Goal: Information Seeking & Learning: Learn about a topic

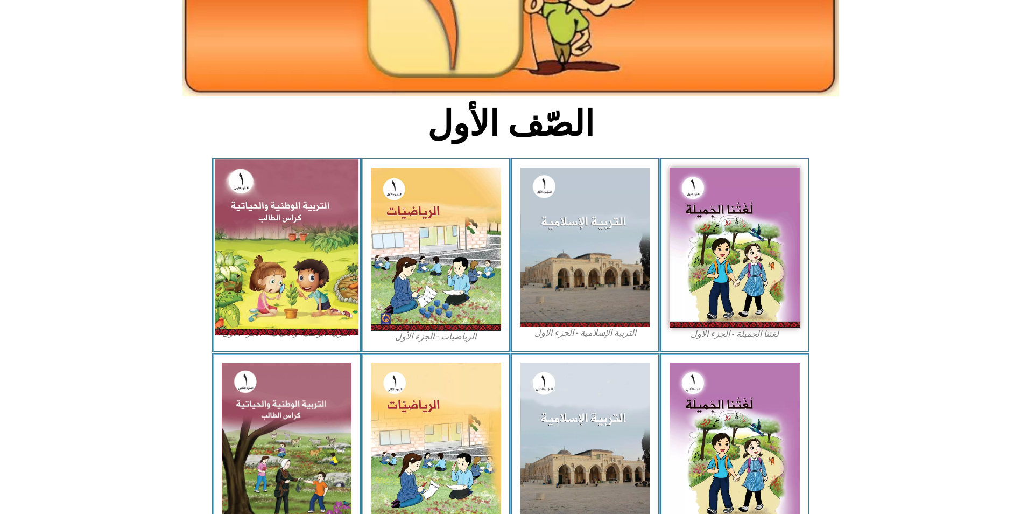
scroll to position [185, 0]
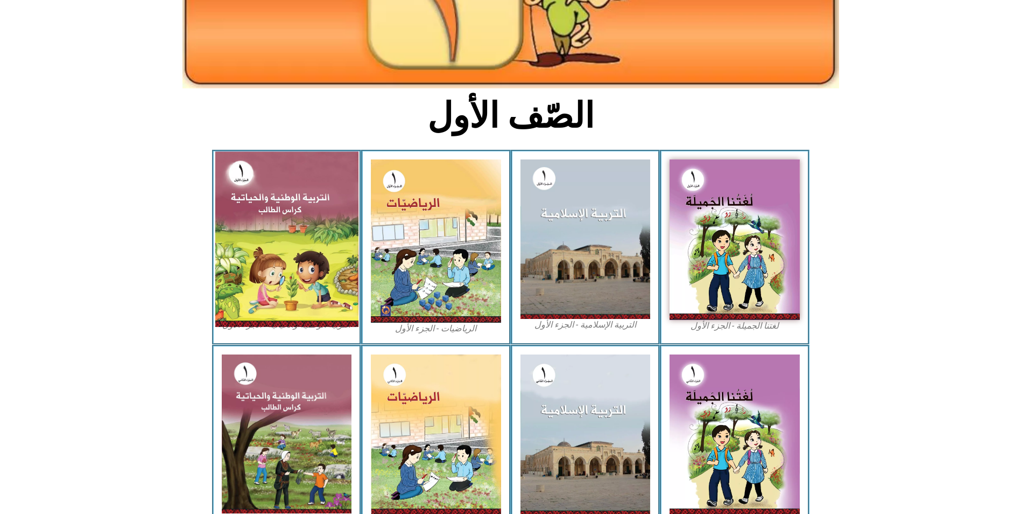
click at [249, 227] on img at bounding box center [286, 238] width 143 height 175
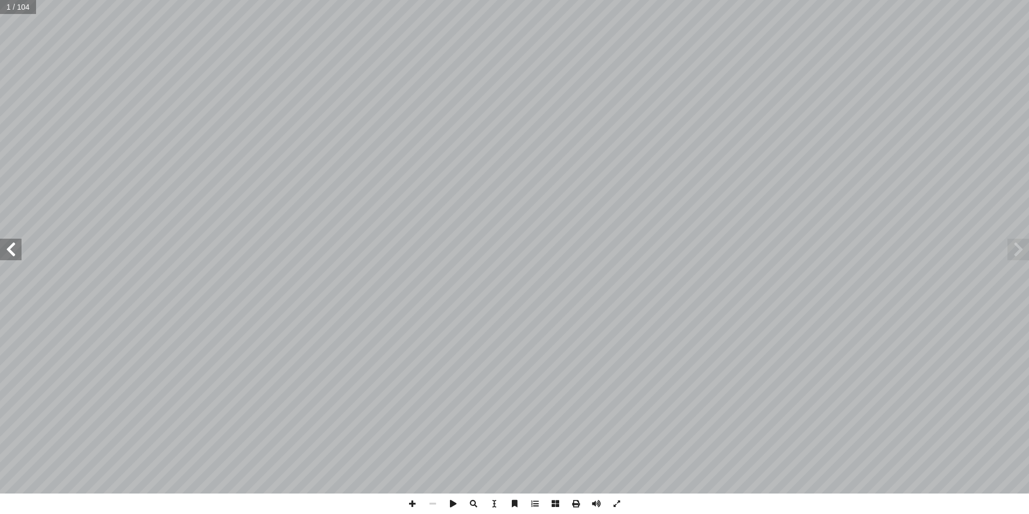
click at [9, 249] on span at bounding box center [11, 250] width 22 height 22
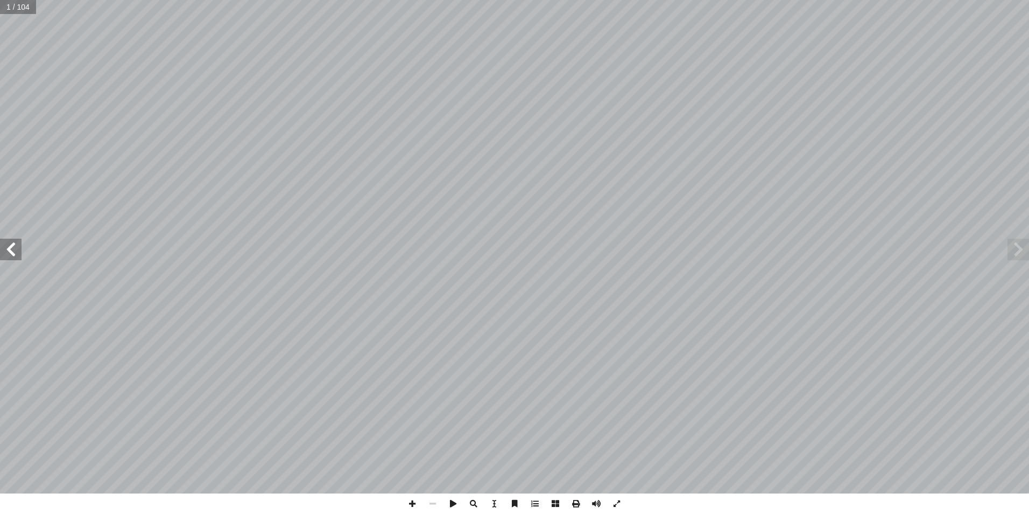
click at [9, 249] on span at bounding box center [11, 250] width 22 height 22
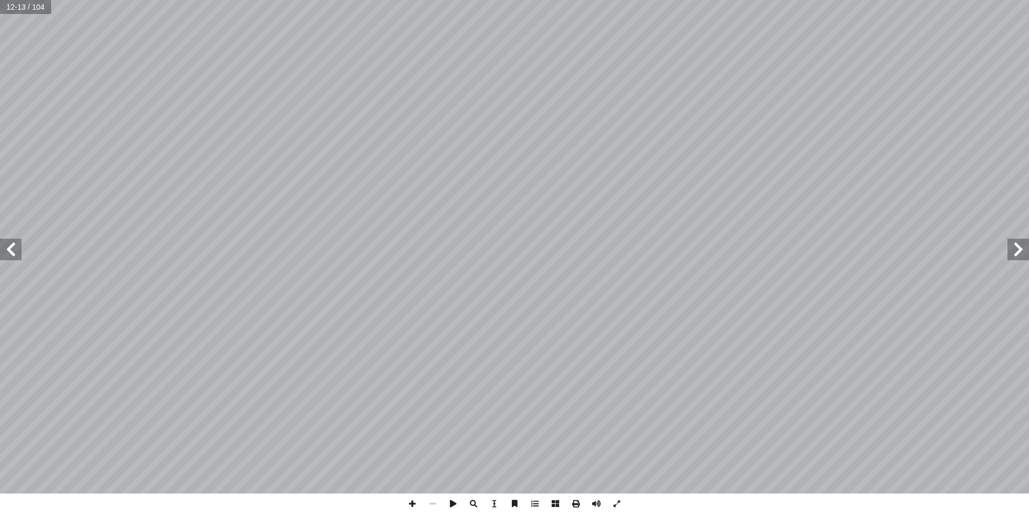
click at [9, 249] on span at bounding box center [11, 250] width 22 height 22
